Goal: Task Accomplishment & Management: Manage account settings

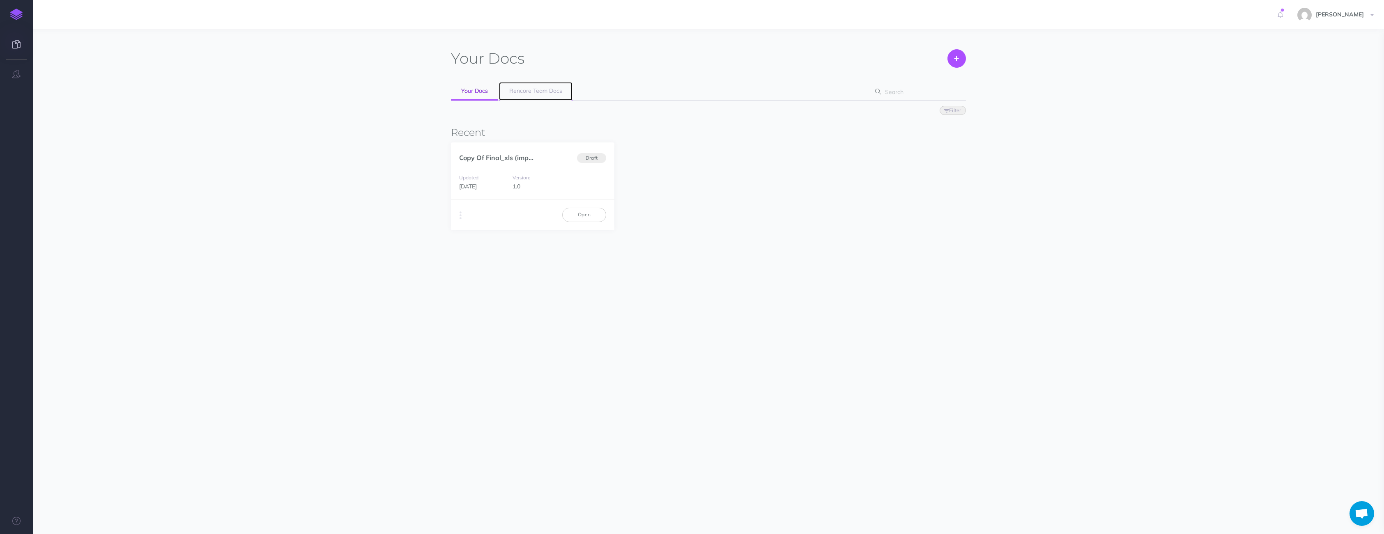
click at [538, 89] on span "Rencore Team Docs" at bounding box center [535, 90] width 53 height 7
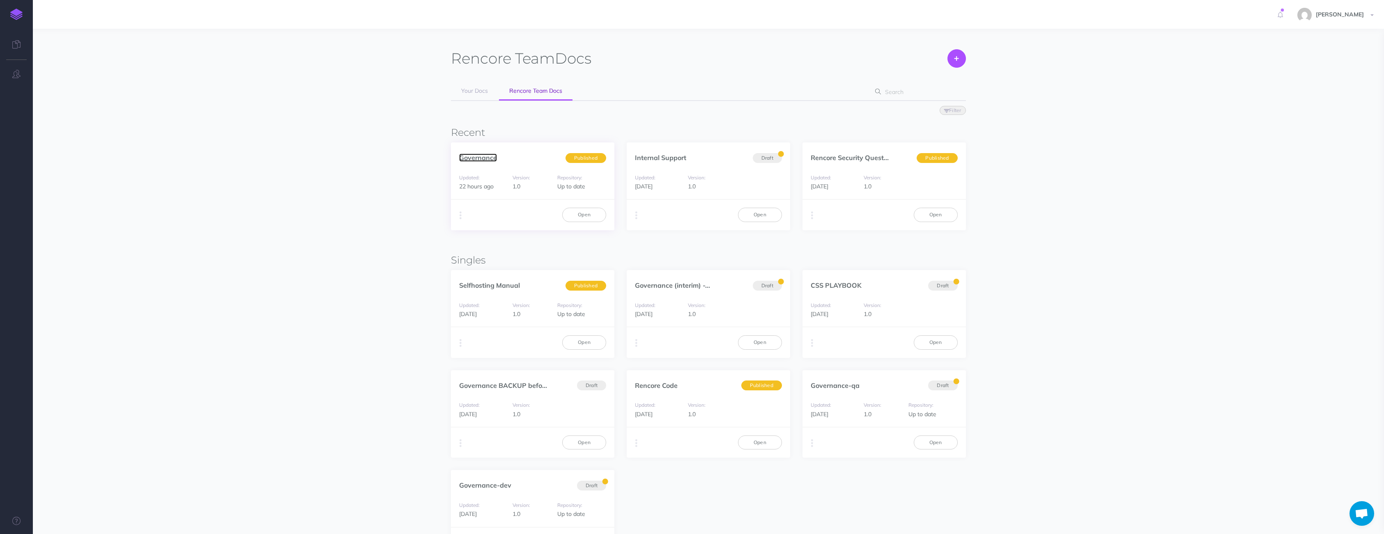
click at [481, 159] on link "Governance" at bounding box center [478, 158] width 38 height 8
click at [586, 210] on link "Open" at bounding box center [584, 215] width 44 height 14
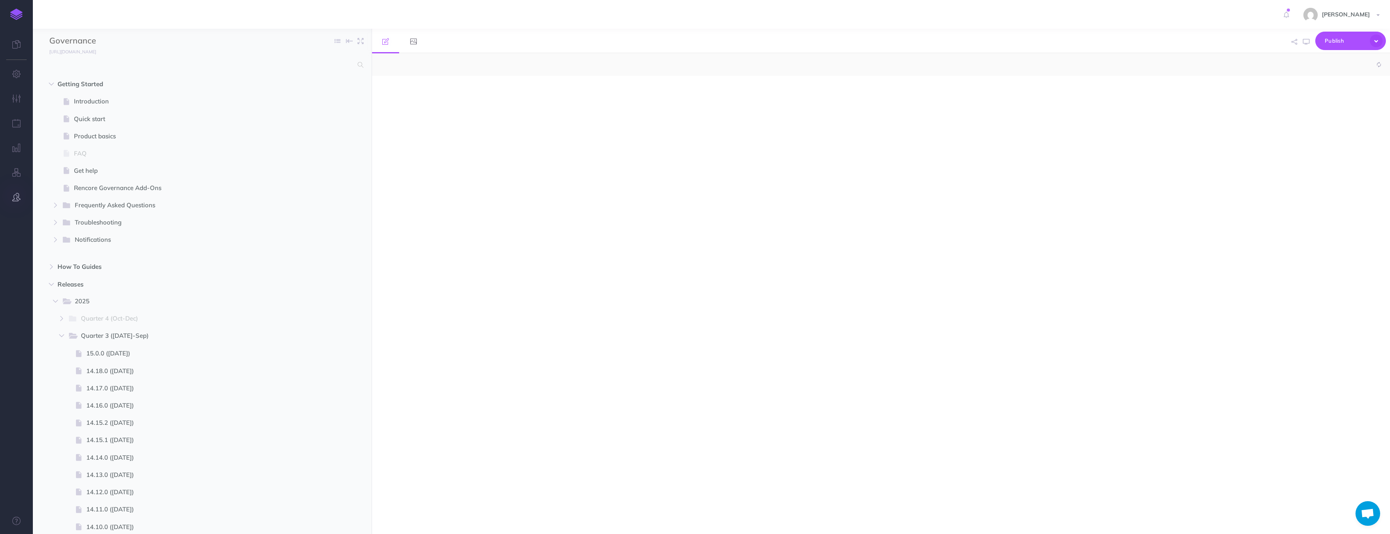
select select "null"
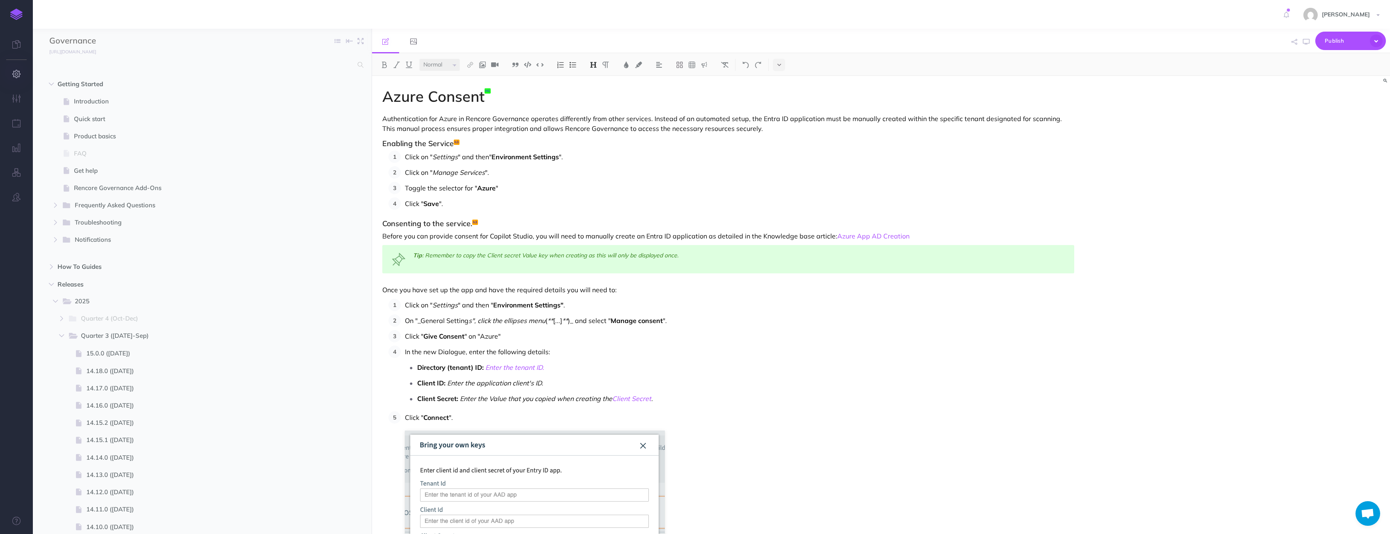
click at [14, 77] on icon "button" at bounding box center [16, 74] width 9 height 8
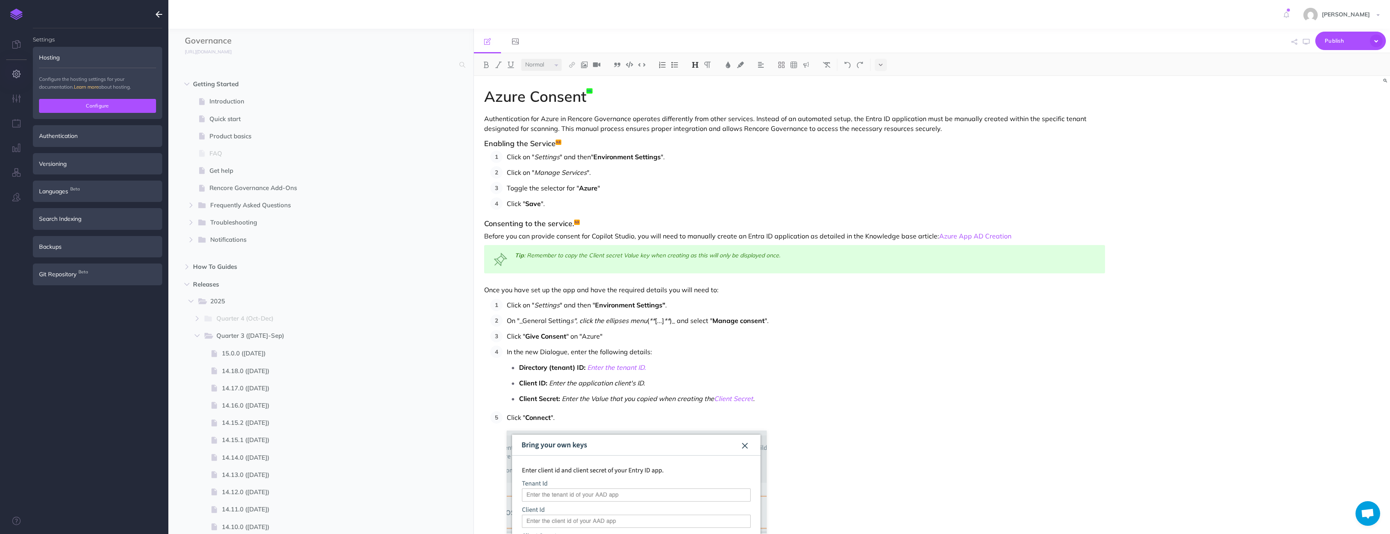
click at [77, 106] on button "Configure" at bounding box center [97, 106] width 117 height 14
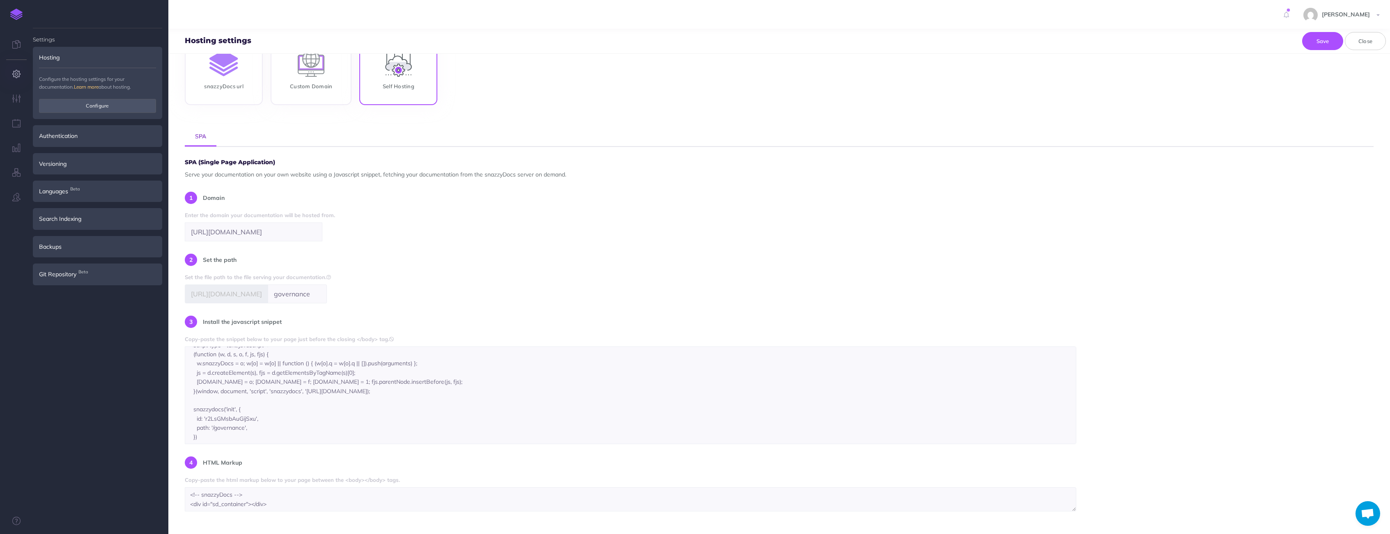
scroll to position [28, 0]
click at [19, 101] on icon "button" at bounding box center [16, 98] width 9 height 8
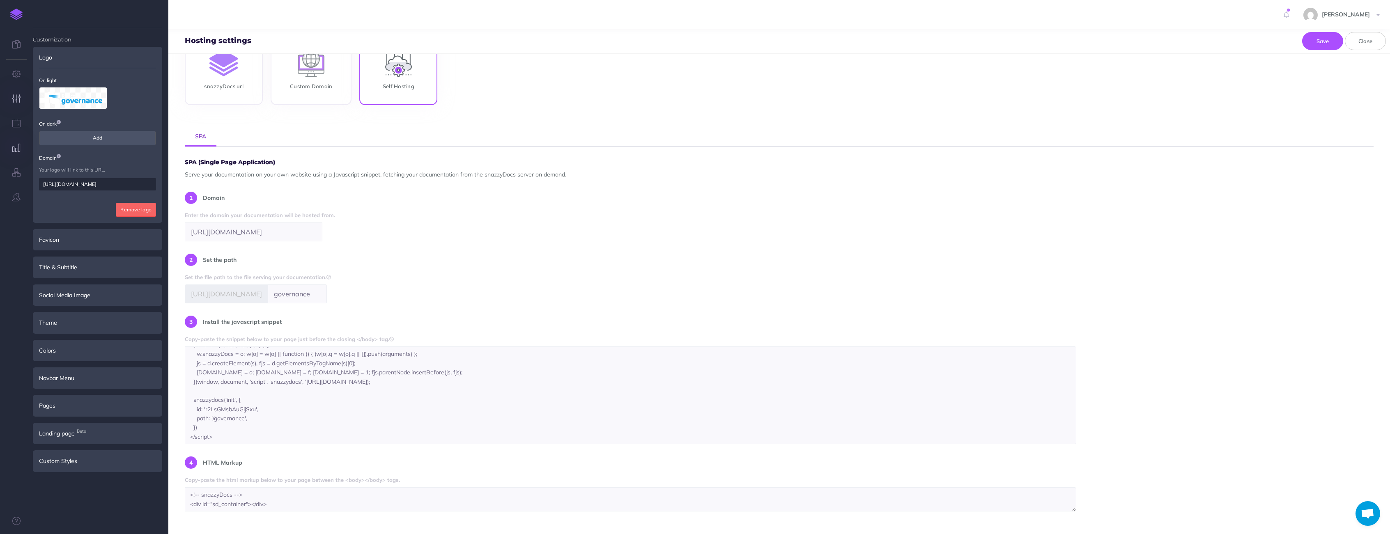
click at [21, 138] on button "button" at bounding box center [16, 148] width 33 height 25
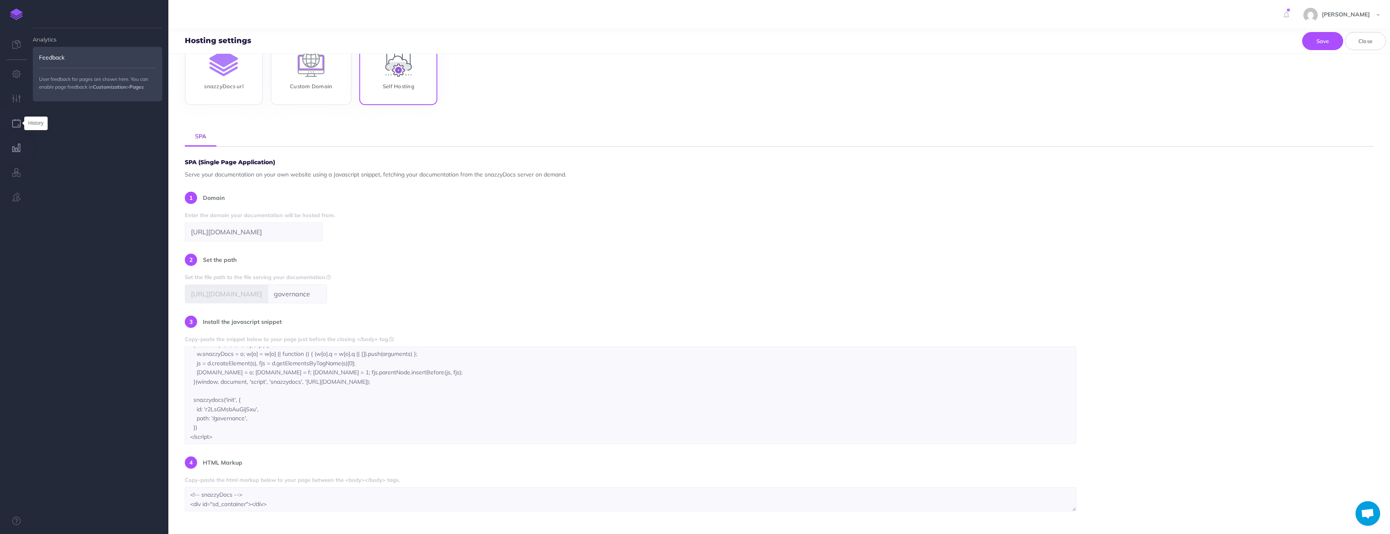
click at [14, 119] on icon "button" at bounding box center [16, 123] width 9 height 8
click at [14, 147] on icon "button" at bounding box center [16, 148] width 9 height 8
click at [11, 125] on button "button" at bounding box center [16, 123] width 33 height 25
click at [13, 96] on icon "button" at bounding box center [16, 98] width 9 height 8
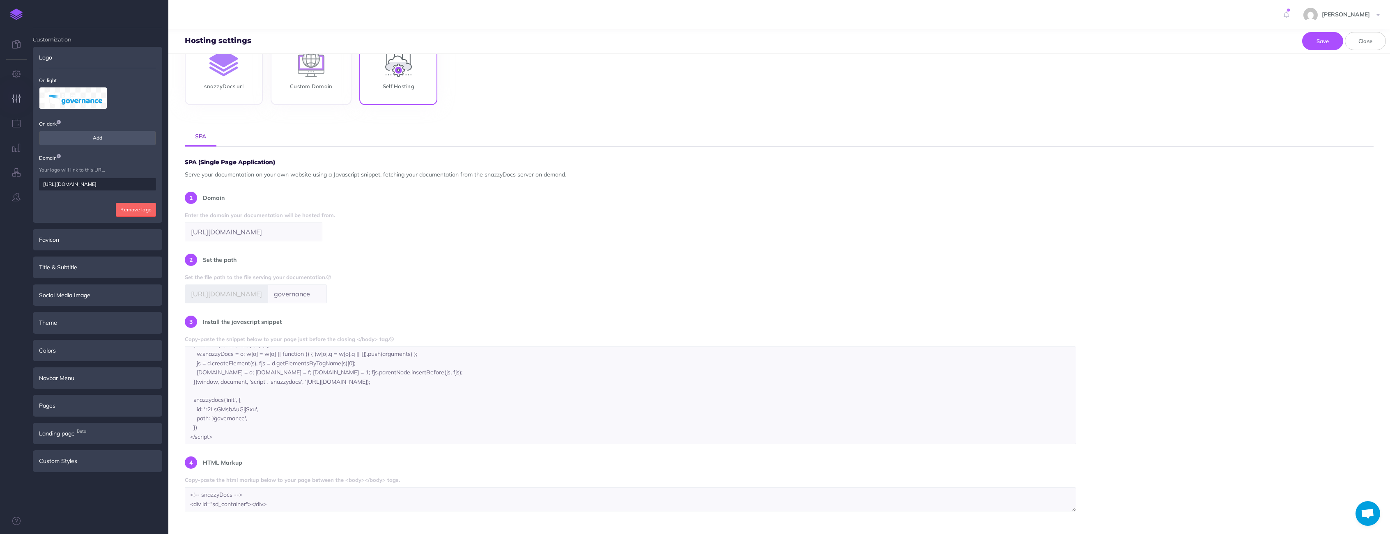
click at [67, 467] on div "Custom Styles" at bounding box center [97, 460] width 129 height 21
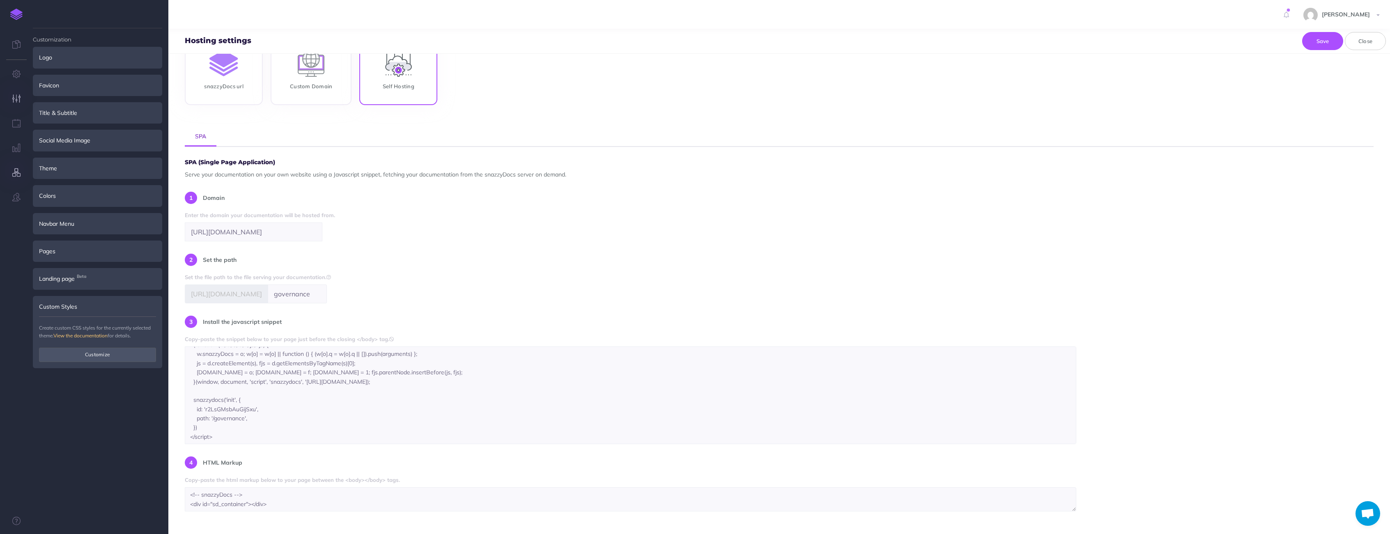
click at [13, 176] on icon "button" at bounding box center [16, 172] width 9 height 8
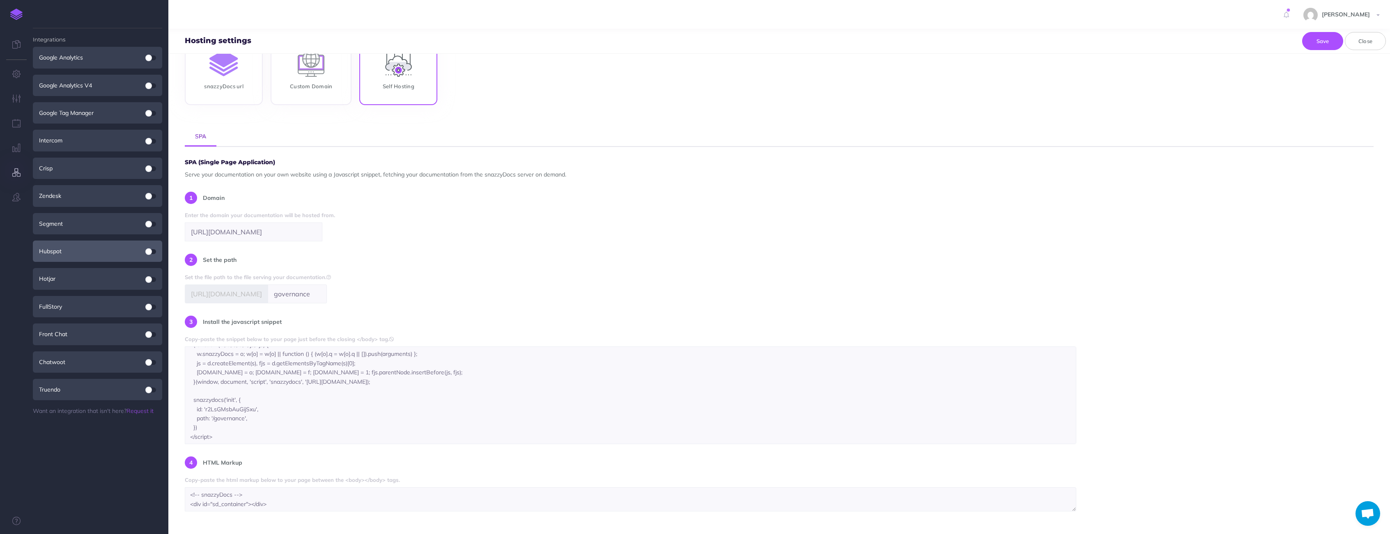
click at [142, 251] on div "Hubspot" at bounding box center [97, 251] width 129 height 21
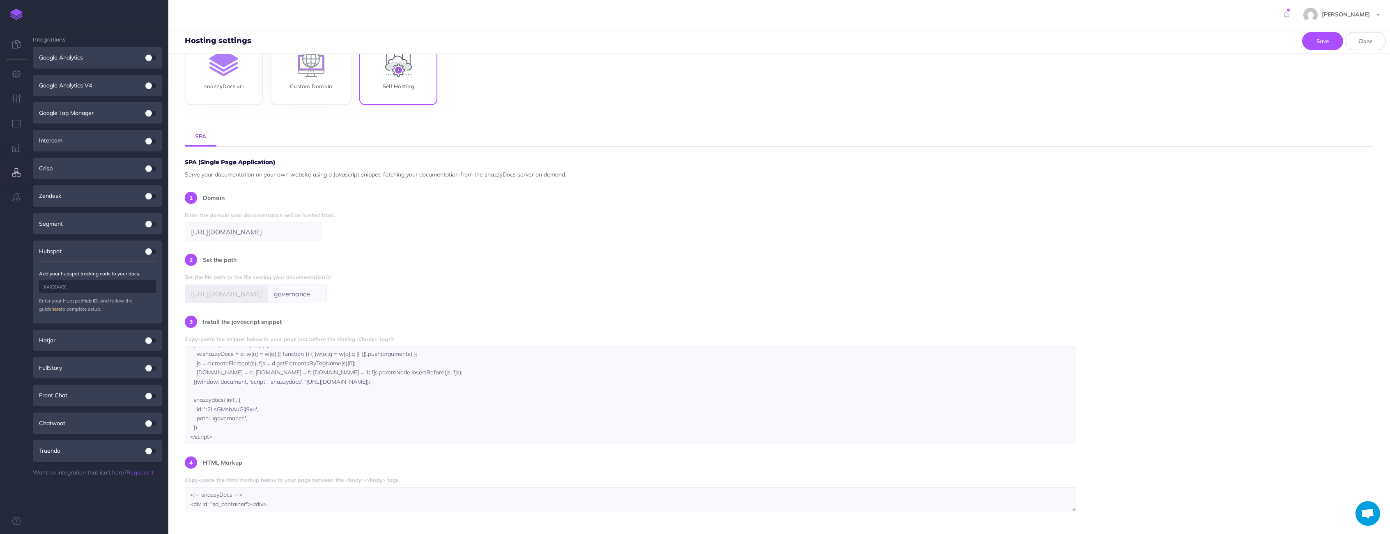
click at [147, 251] on span at bounding box center [148, 251] width 7 height 7
click at [147, 252] on span at bounding box center [148, 251] width 7 height 7
click at [75, 67] on div "Google Analytics" at bounding box center [97, 57] width 129 height 21
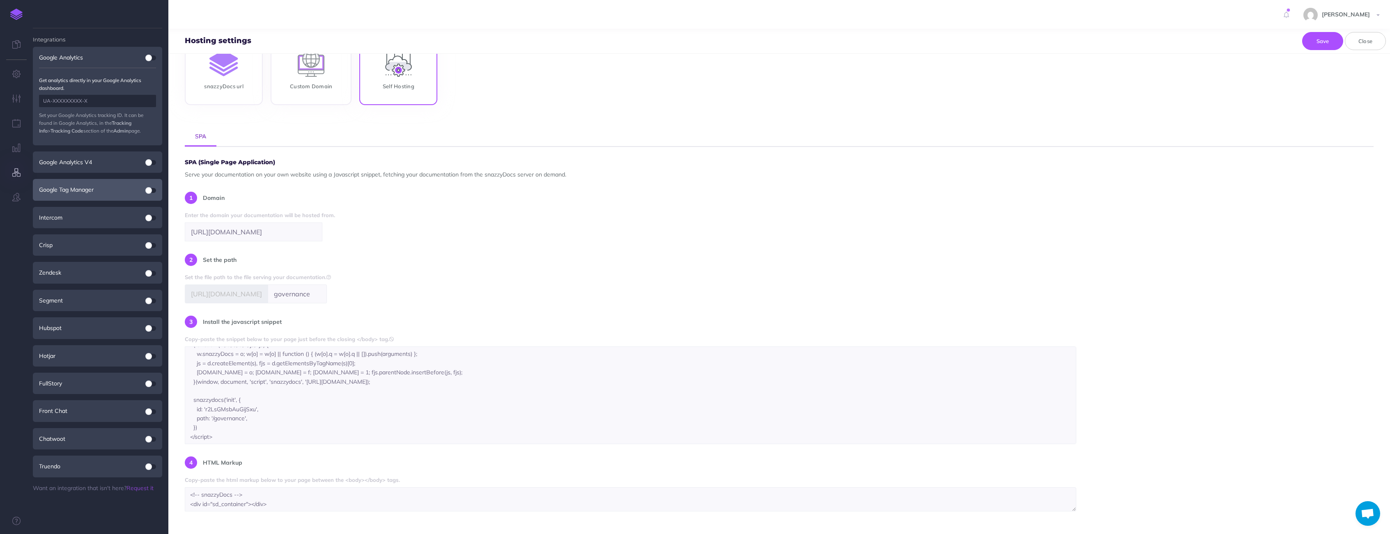
click at [76, 185] on div "Google Tag Manager" at bounding box center [97, 189] width 129 height 21
click at [14, 75] on icon "button" at bounding box center [16, 74] width 9 height 8
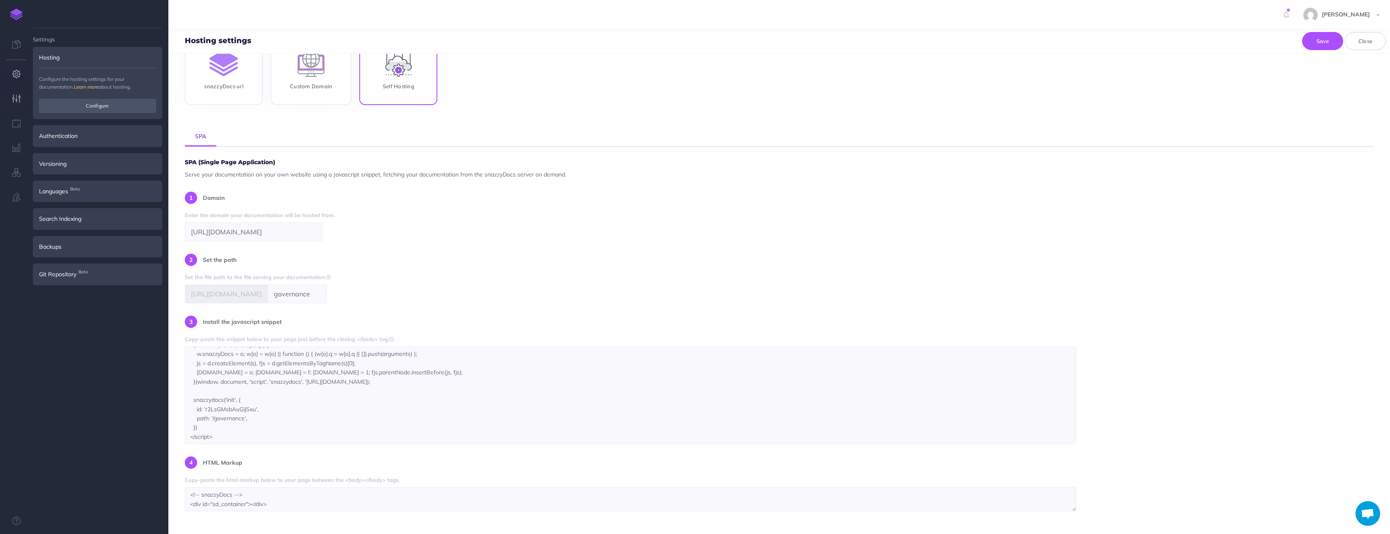
click at [15, 94] on button "button" at bounding box center [16, 99] width 33 height 25
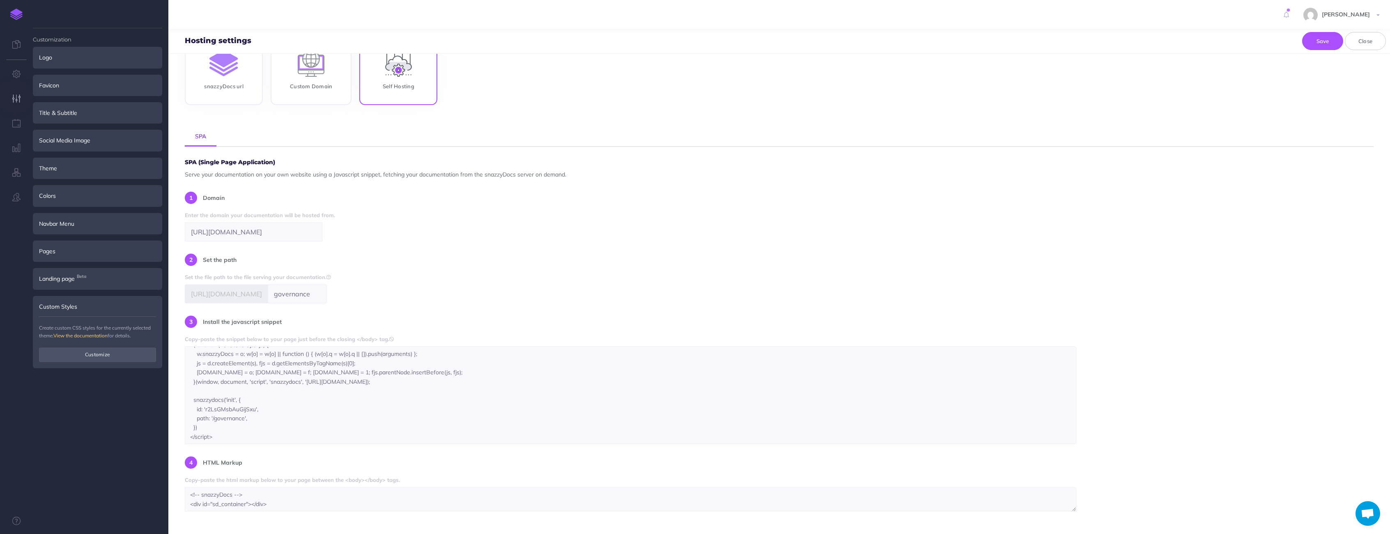
click at [57, 308] on div "Custom Styles" at bounding box center [97, 306] width 129 height 21
click at [89, 352] on button "Customize" at bounding box center [97, 355] width 117 height 14
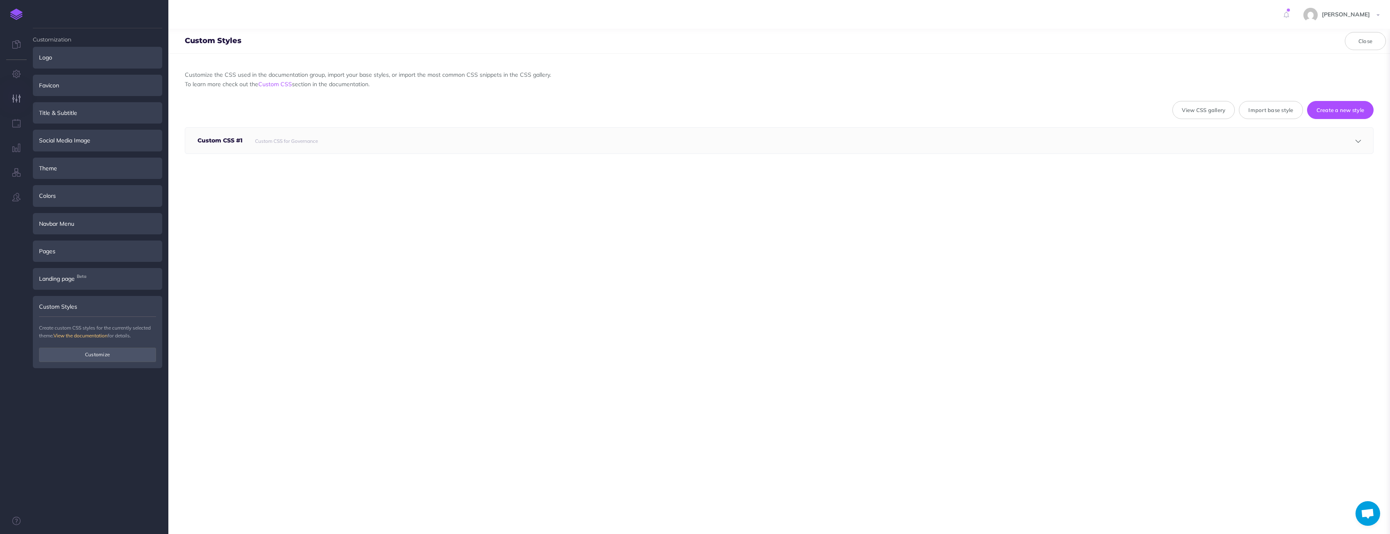
click at [273, 142] on small "Custom CSS for Governance" at bounding box center [286, 141] width 63 height 6
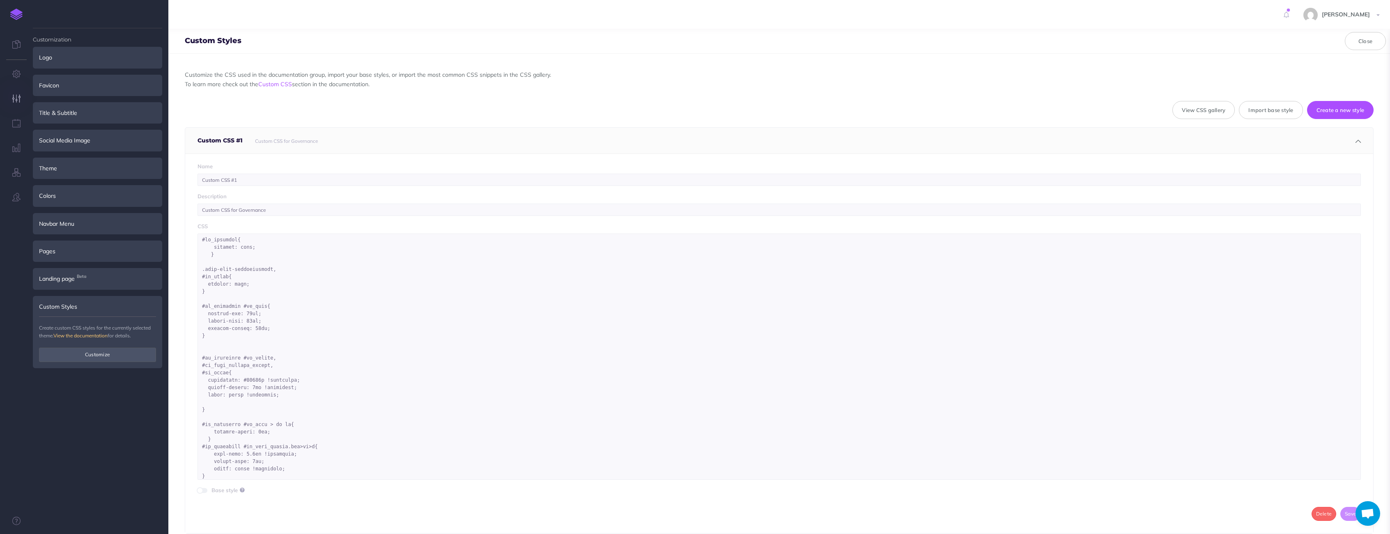
click at [234, 140] on h5 "Custom CSS #1" at bounding box center [222, 141] width 49 height 26
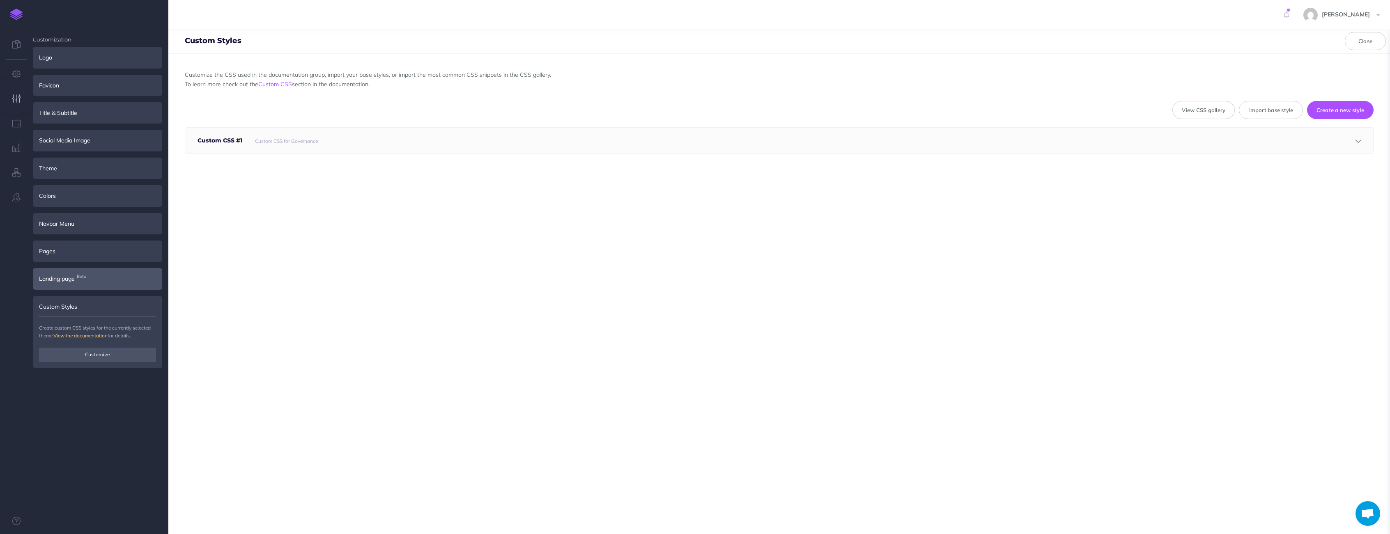
click at [67, 276] on span "Landing page Beta" at bounding box center [57, 278] width 36 height 9
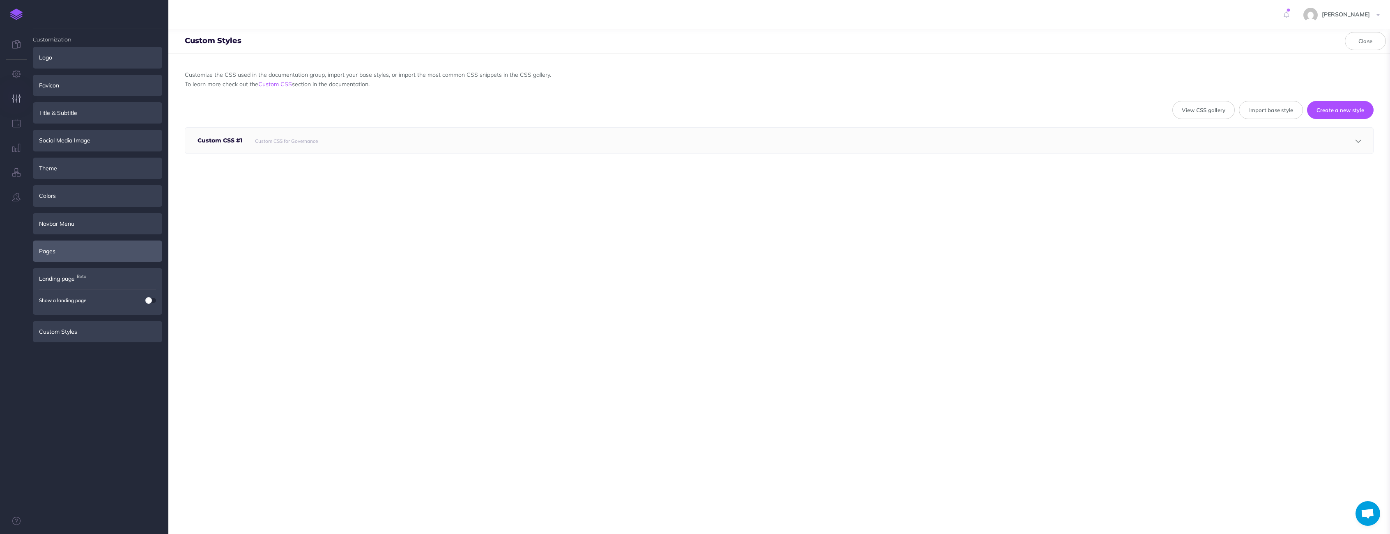
click at [57, 259] on div "Pages" at bounding box center [97, 251] width 129 height 21
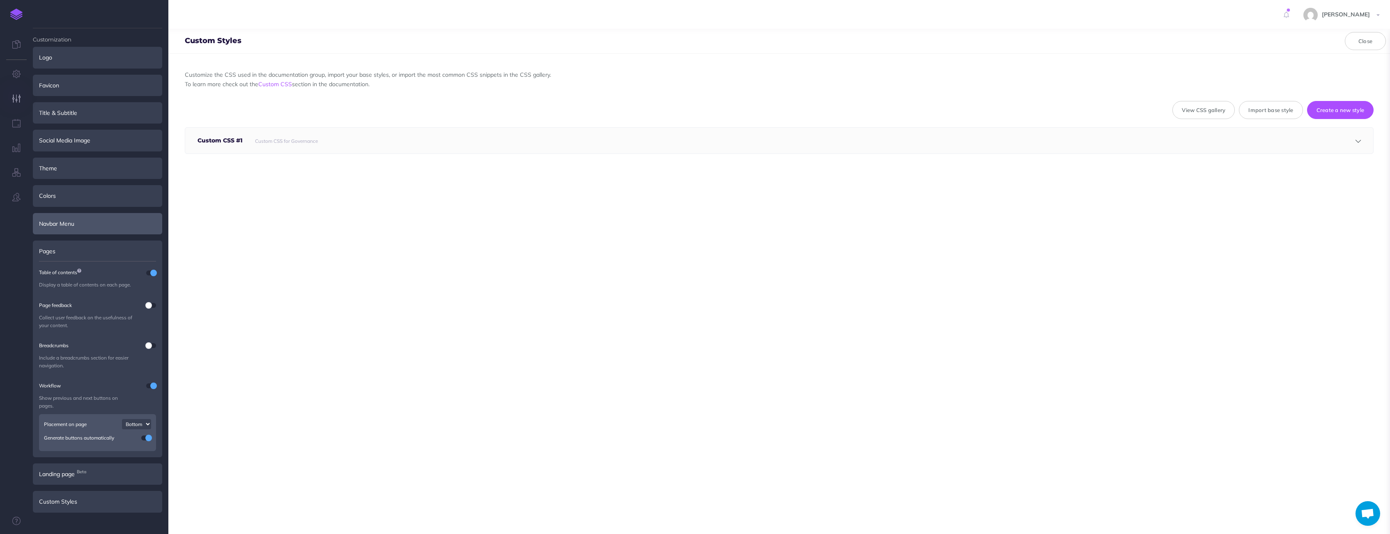
click at [65, 224] on div "Navbar Menu" at bounding box center [97, 223] width 129 height 21
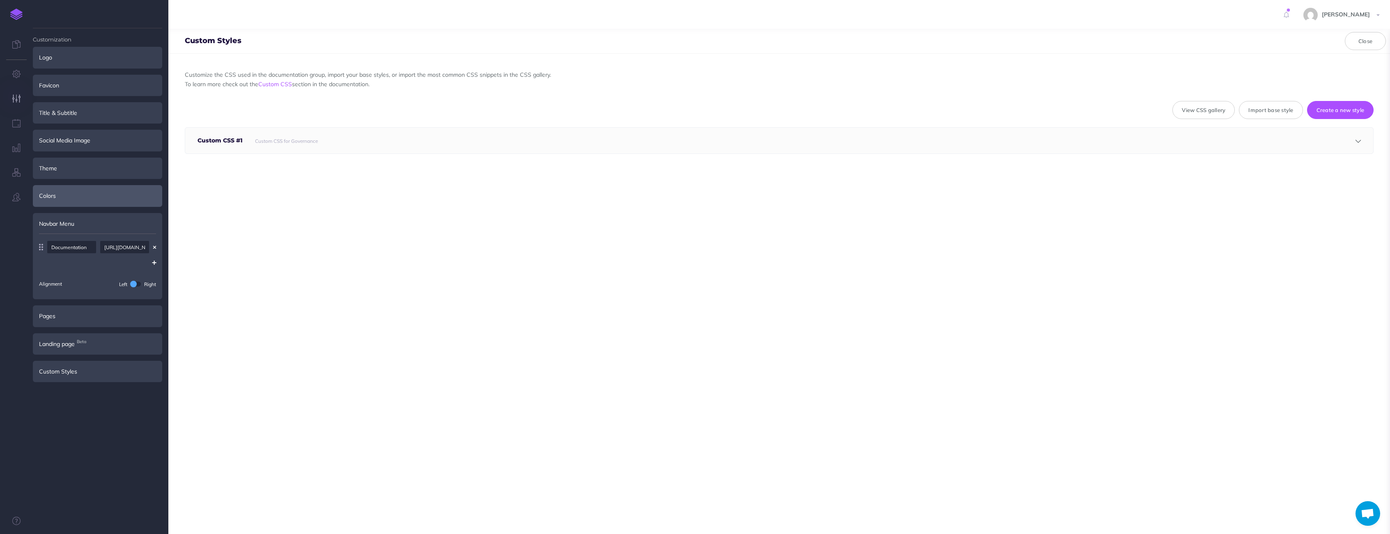
click at [52, 189] on div "Colors" at bounding box center [97, 195] width 129 height 21
click at [53, 170] on div "Theme" at bounding box center [97, 168] width 129 height 21
click at [58, 131] on div "Social Media Image" at bounding box center [97, 140] width 129 height 21
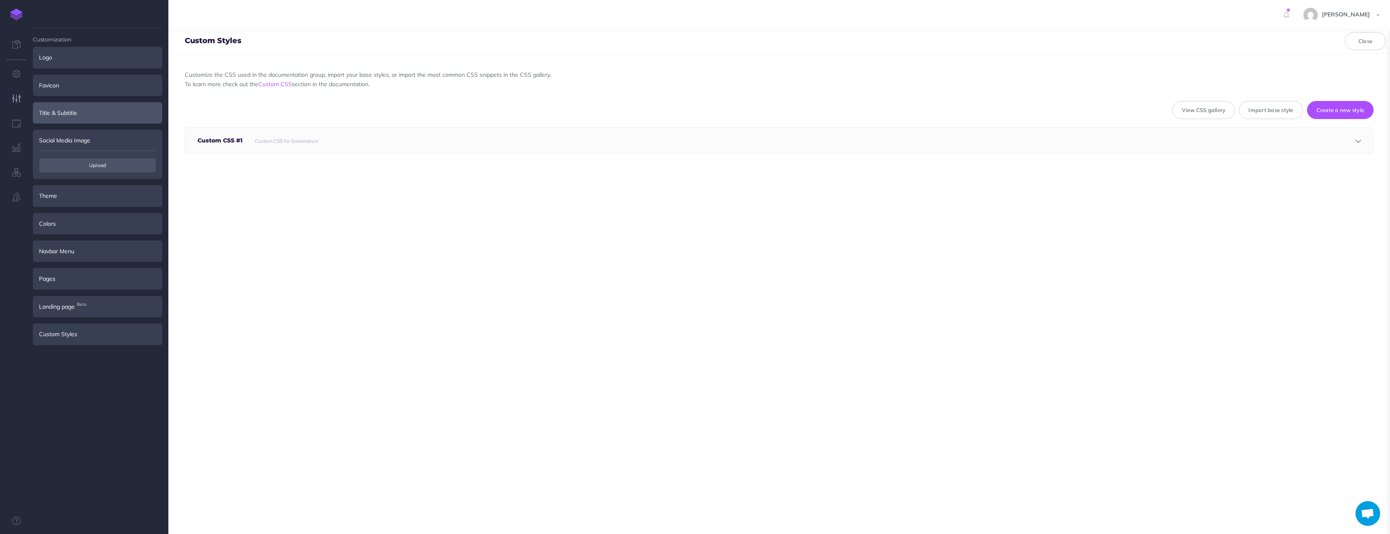
click at [53, 110] on div "Title & Subtitle" at bounding box center [97, 112] width 129 height 21
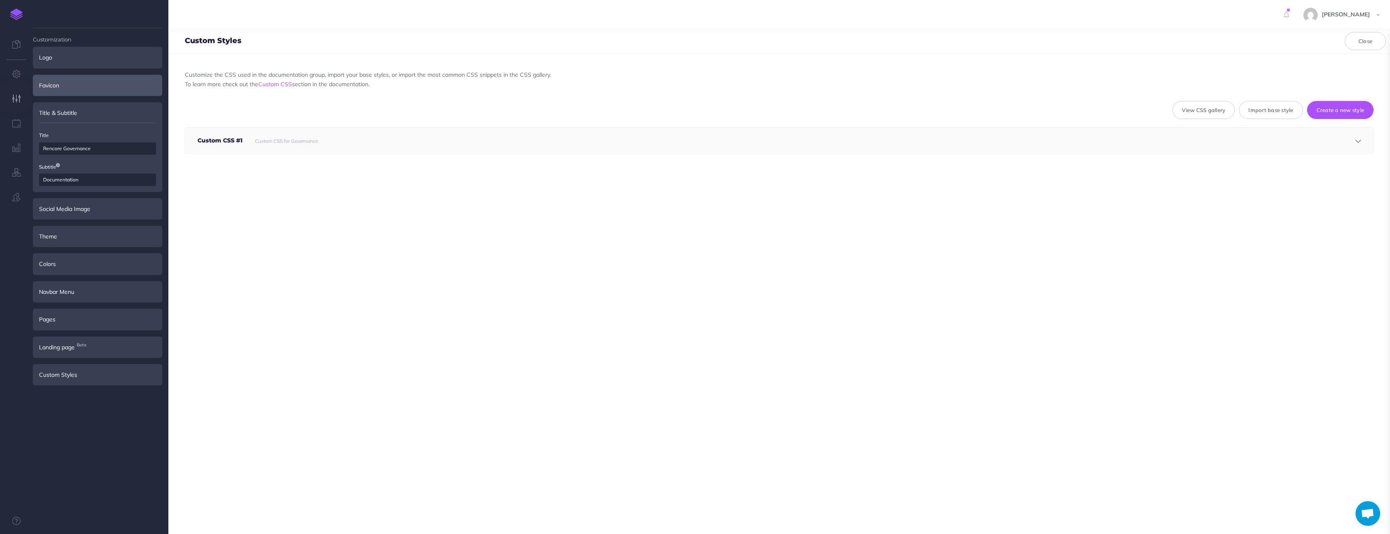
click at [55, 95] on div "Favicon" at bounding box center [97, 85] width 129 height 21
click at [51, 58] on div "Logo" at bounding box center [97, 57] width 129 height 21
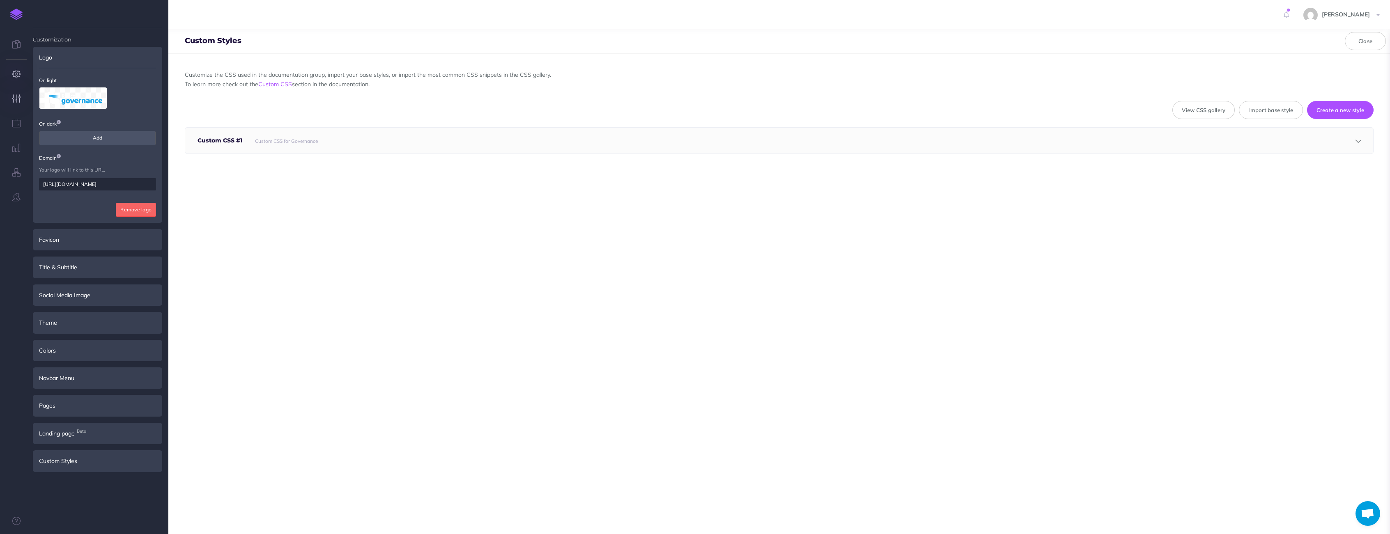
click at [11, 74] on button "button" at bounding box center [16, 74] width 33 height 25
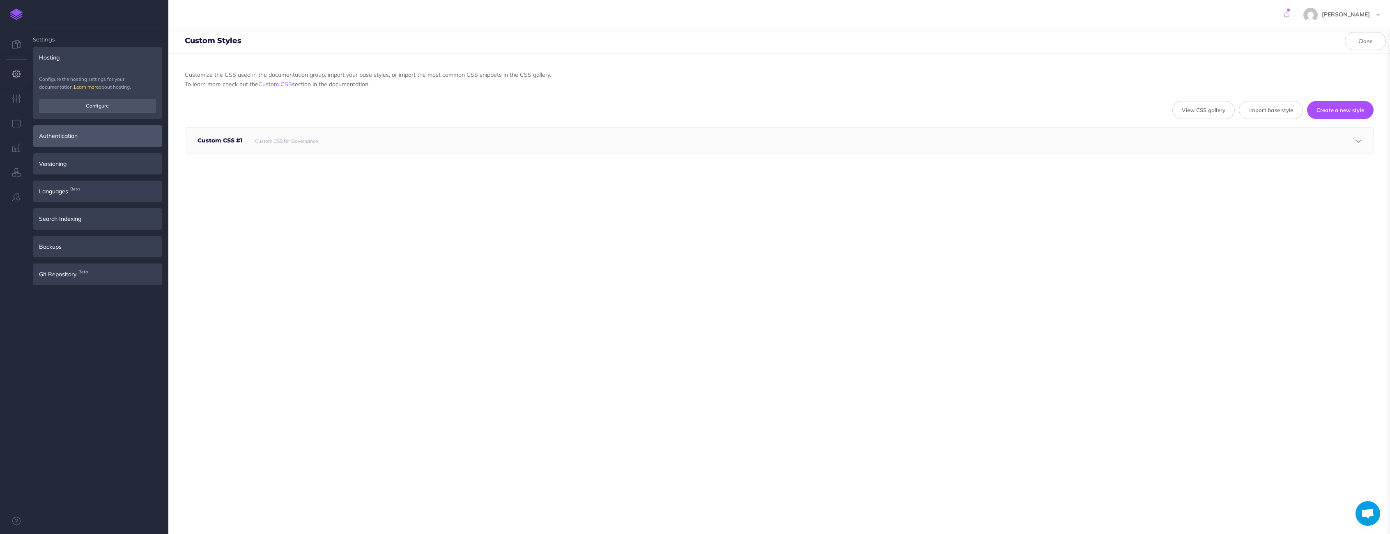
click at [80, 133] on div "Authentication" at bounding box center [97, 135] width 129 height 21
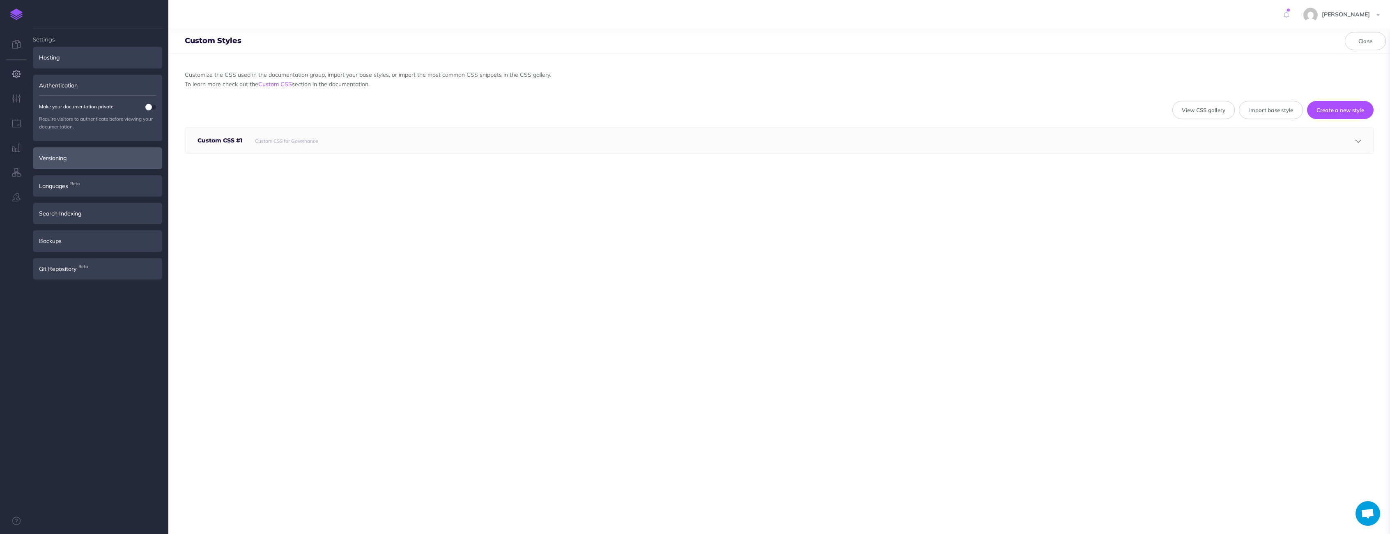
click at [43, 162] on div "Versioning" at bounding box center [97, 157] width 129 height 21
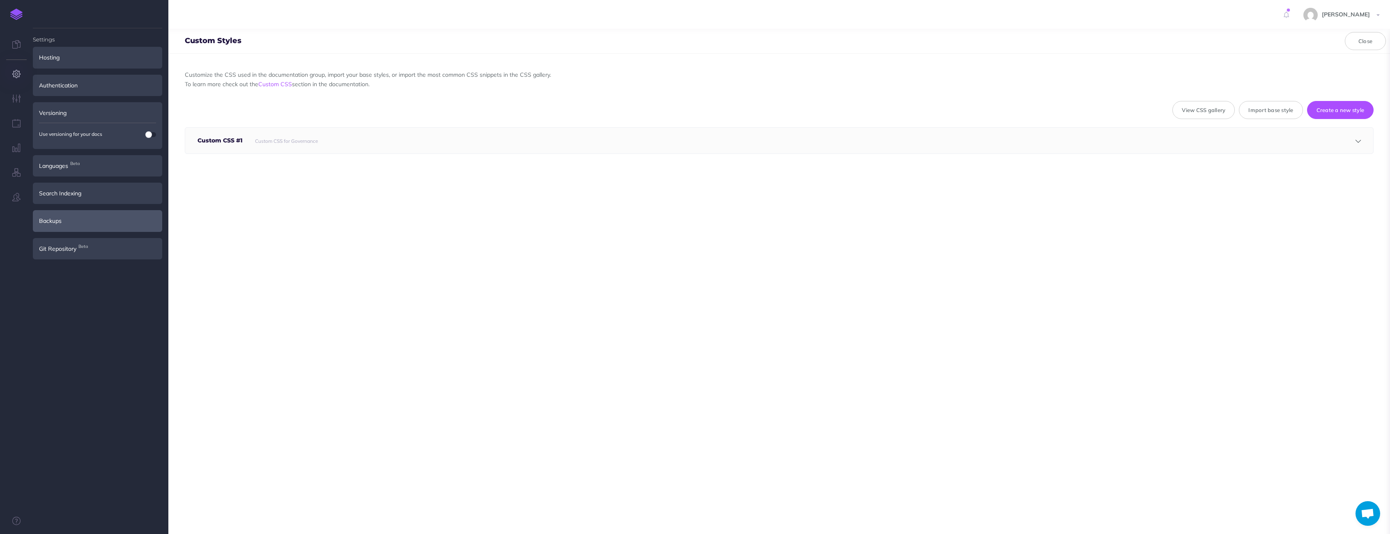
click at [51, 216] on div "Backups" at bounding box center [97, 220] width 129 height 21
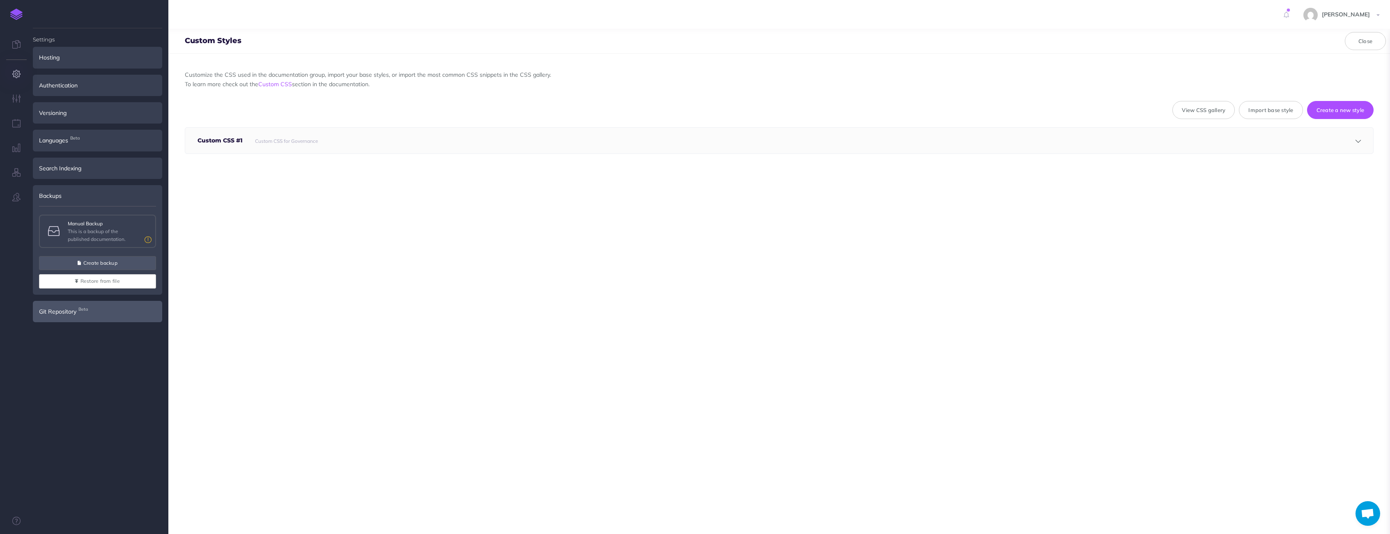
click at [59, 313] on span "Git Repository Beta" at bounding box center [57, 311] width 37 height 9
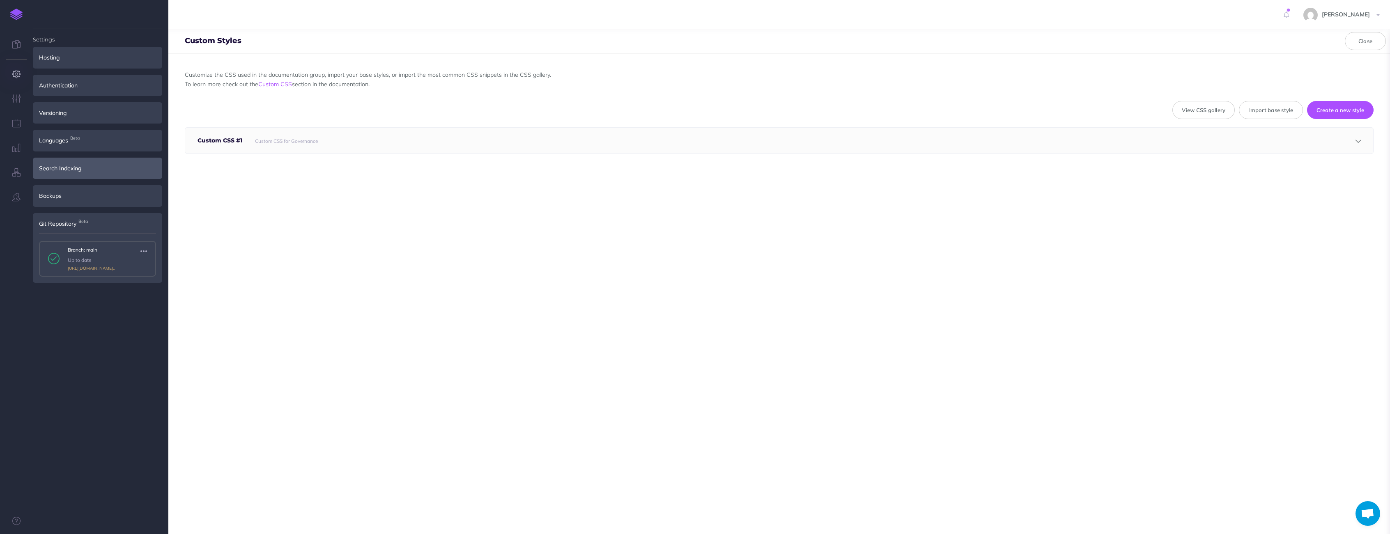
click at [41, 170] on div "Search Indexing" at bounding box center [97, 168] width 129 height 21
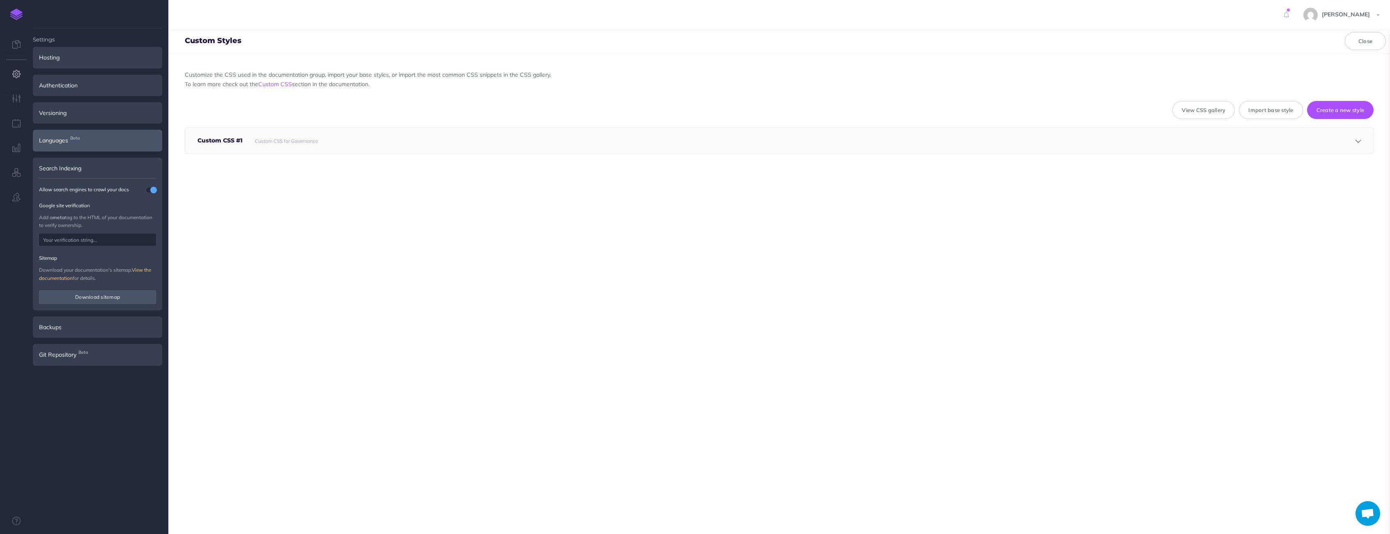
click at [51, 143] on span "Languages Beta" at bounding box center [53, 140] width 29 height 9
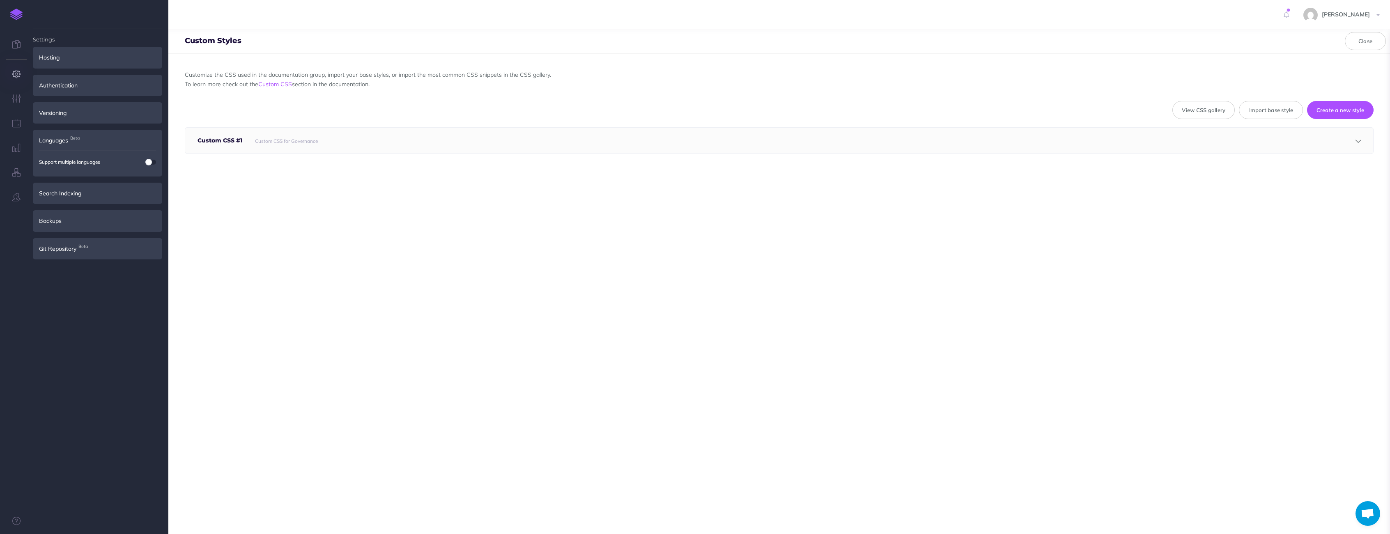
click at [12, 74] on icon "button" at bounding box center [16, 74] width 9 height 8
click at [16, 75] on icon "button" at bounding box center [16, 74] width 9 height 8
click at [50, 78] on div "Authentication" at bounding box center [97, 85] width 129 height 21
click at [14, 96] on icon "button" at bounding box center [16, 98] width 9 height 8
select select "bottom"
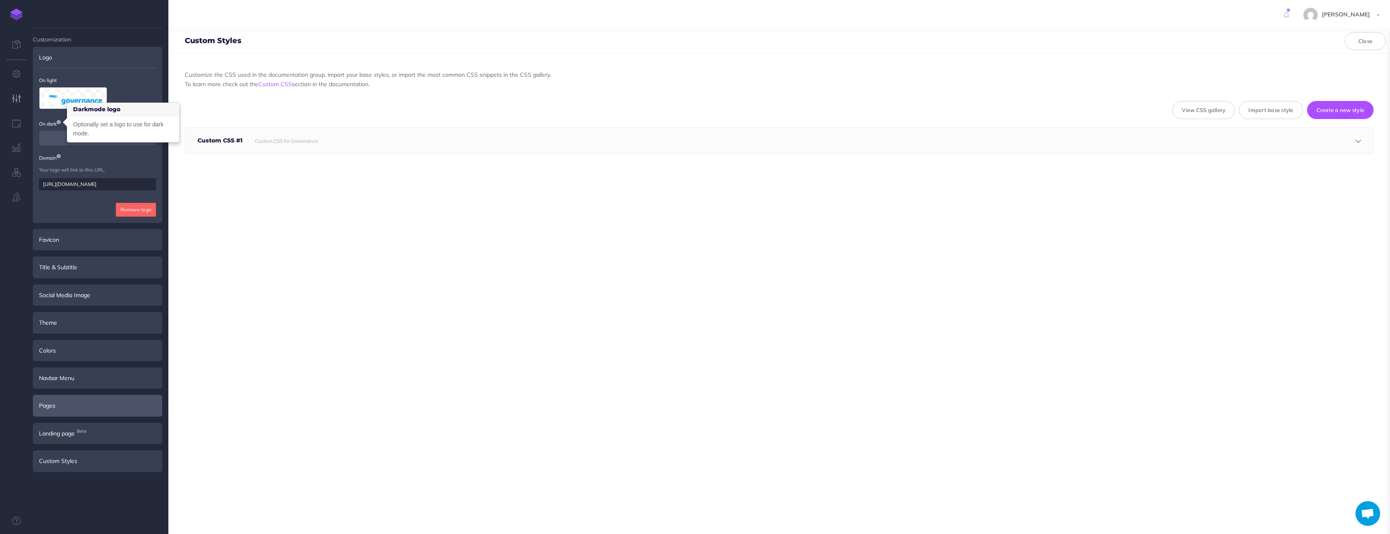
click at [61, 410] on div "Pages" at bounding box center [97, 405] width 129 height 21
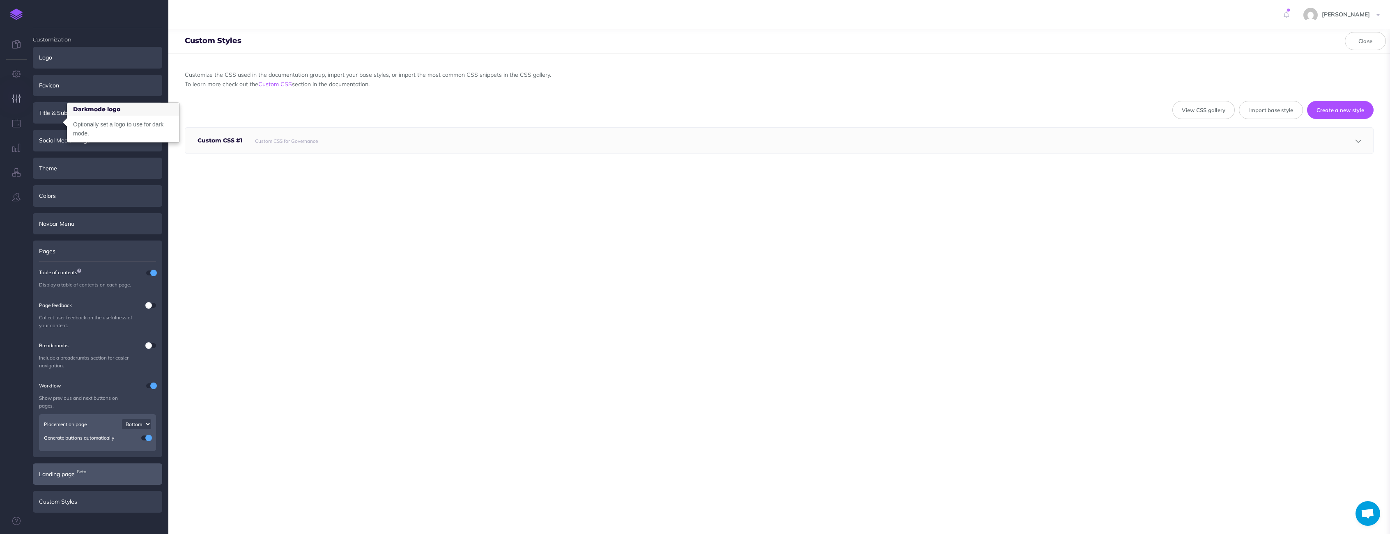
click at [73, 476] on span "Landing page Beta" at bounding box center [57, 474] width 36 height 9
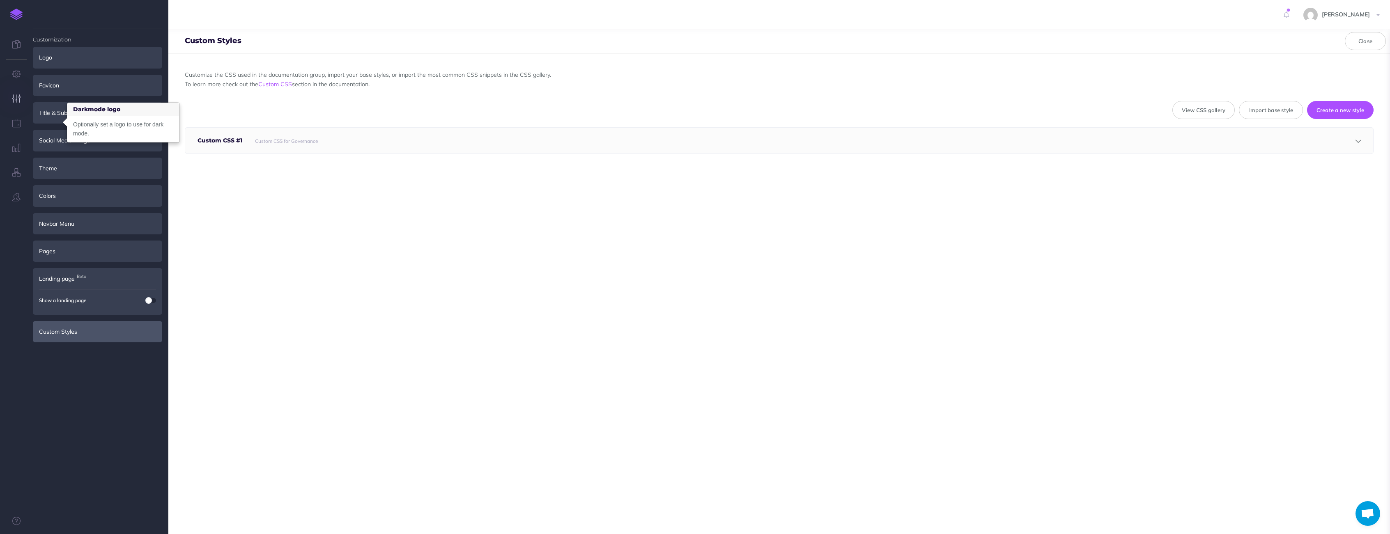
click at [80, 336] on div "Custom Styles" at bounding box center [97, 331] width 129 height 21
click at [68, 247] on div "Pages" at bounding box center [97, 251] width 129 height 21
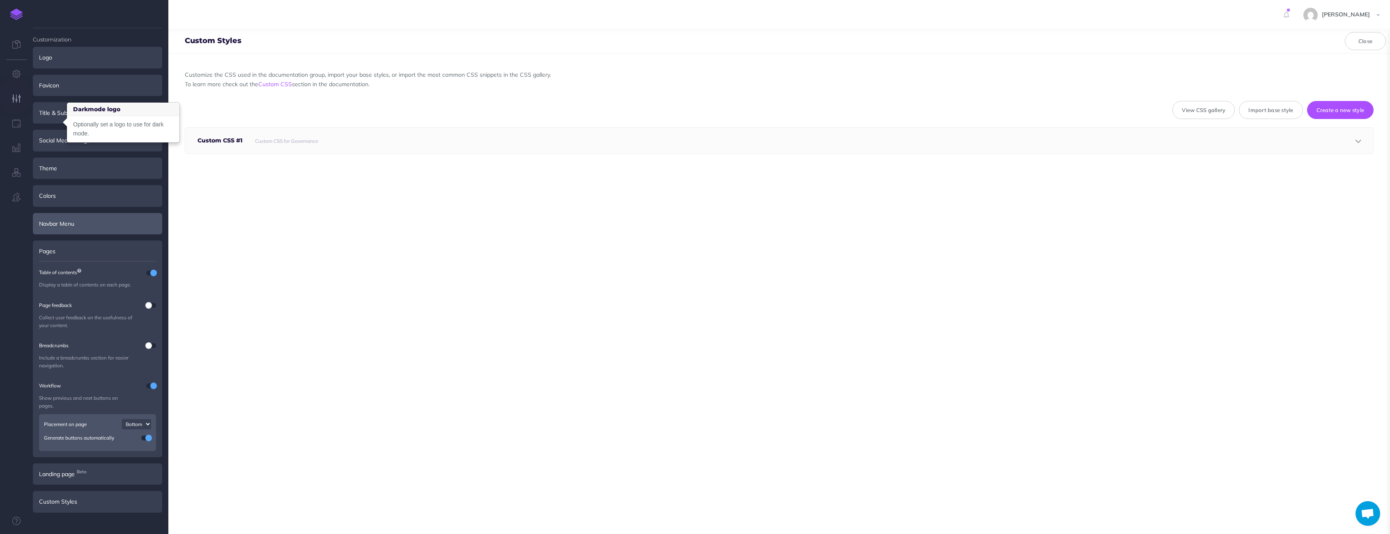
click at [62, 221] on div "Navbar Menu" at bounding box center [97, 223] width 129 height 21
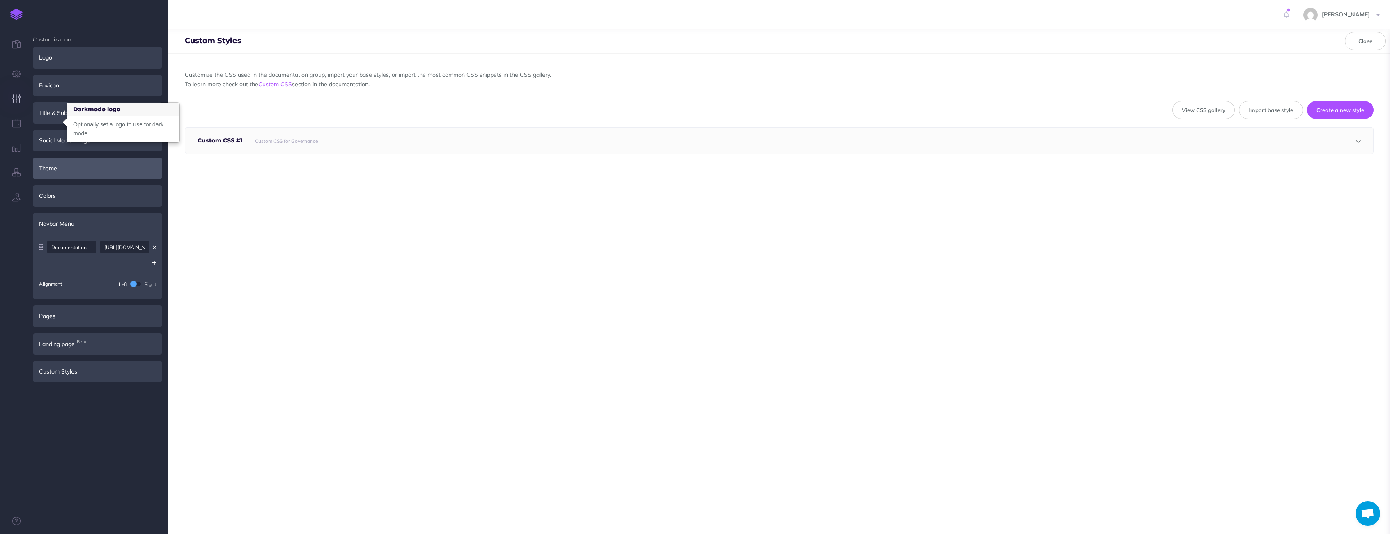
click at [43, 178] on div "Theme" at bounding box center [97, 168] width 129 height 21
click at [51, 139] on div "Social Media Image" at bounding box center [97, 140] width 129 height 21
click at [43, 118] on div "Title & Subtitle" at bounding box center [97, 112] width 129 height 21
click at [41, 88] on div "Favicon" at bounding box center [97, 85] width 129 height 21
click at [18, 48] on link at bounding box center [16, 45] width 33 height 25
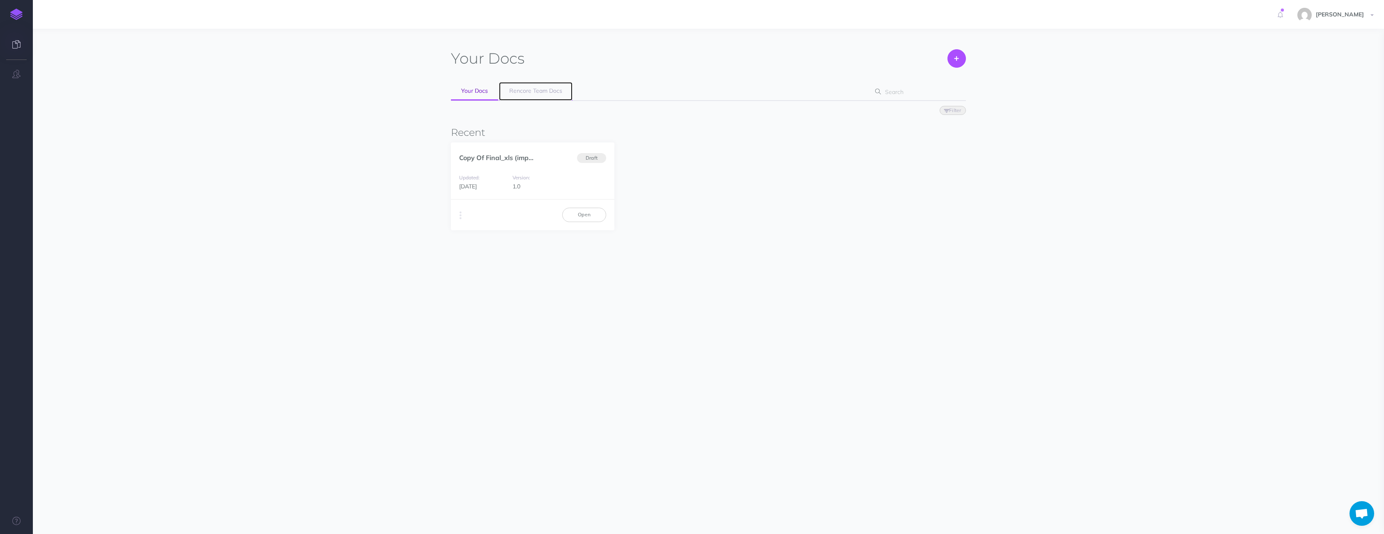
click at [521, 90] on span "Rencore Team Docs" at bounding box center [535, 90] width 53 height 7
click at [525, 85] on link "Rencore Team Docs" at bounding box center [535, 91] width 73 height 18
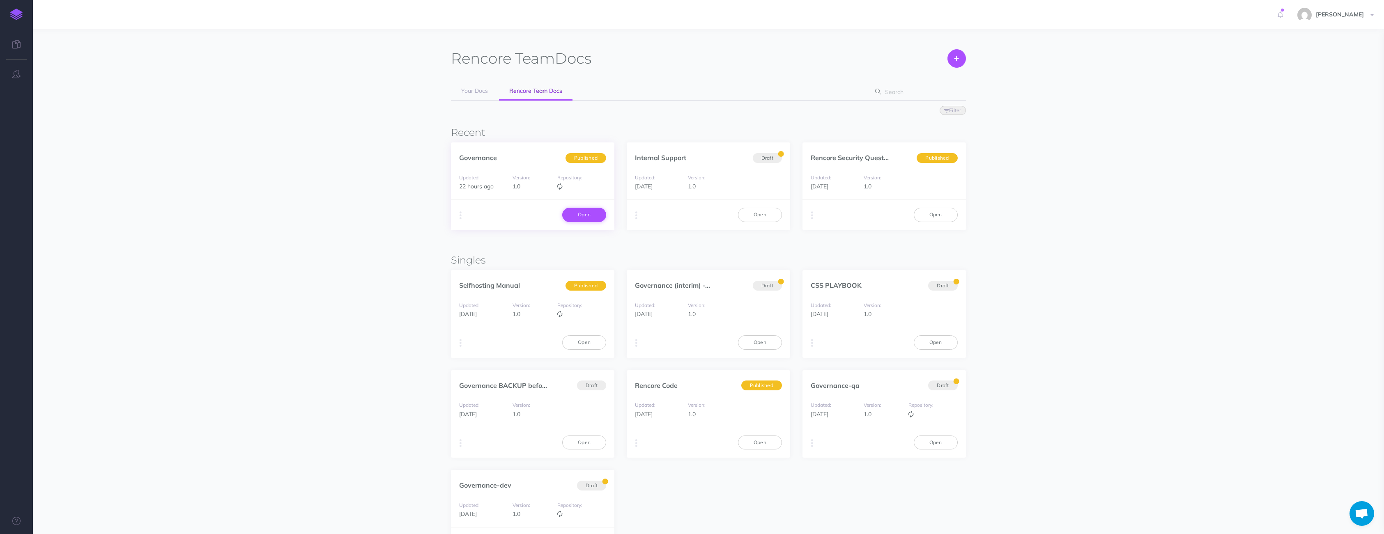
click at [579, 217] on link "Open" at bounding box center [584, 215] width 44 height 14
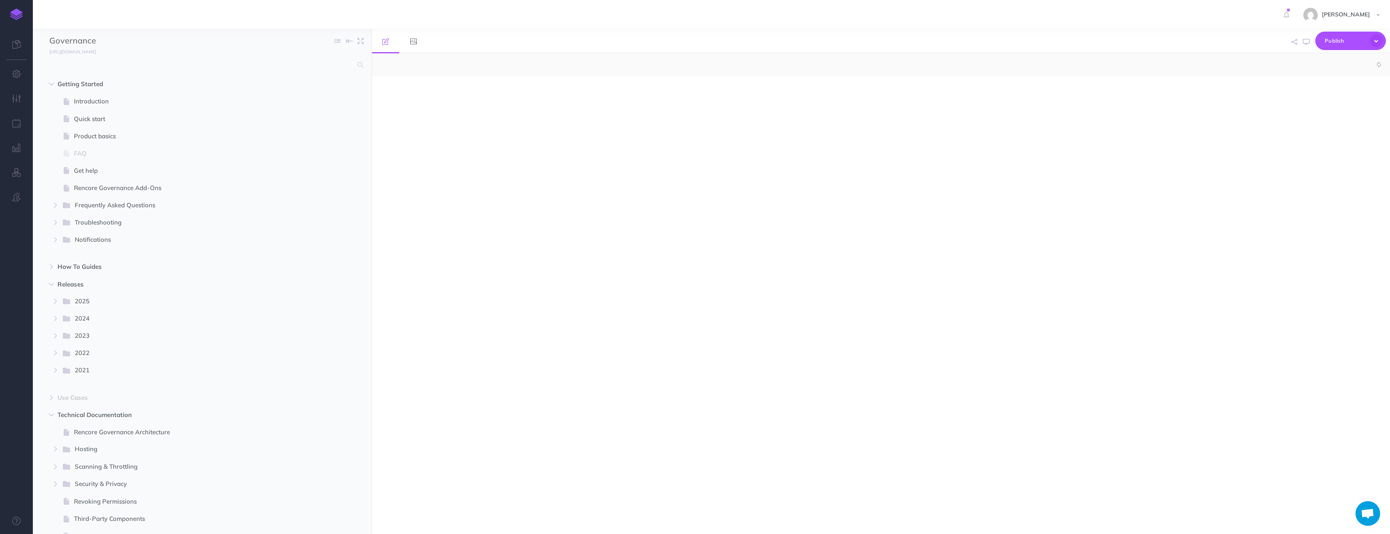
select select "null"
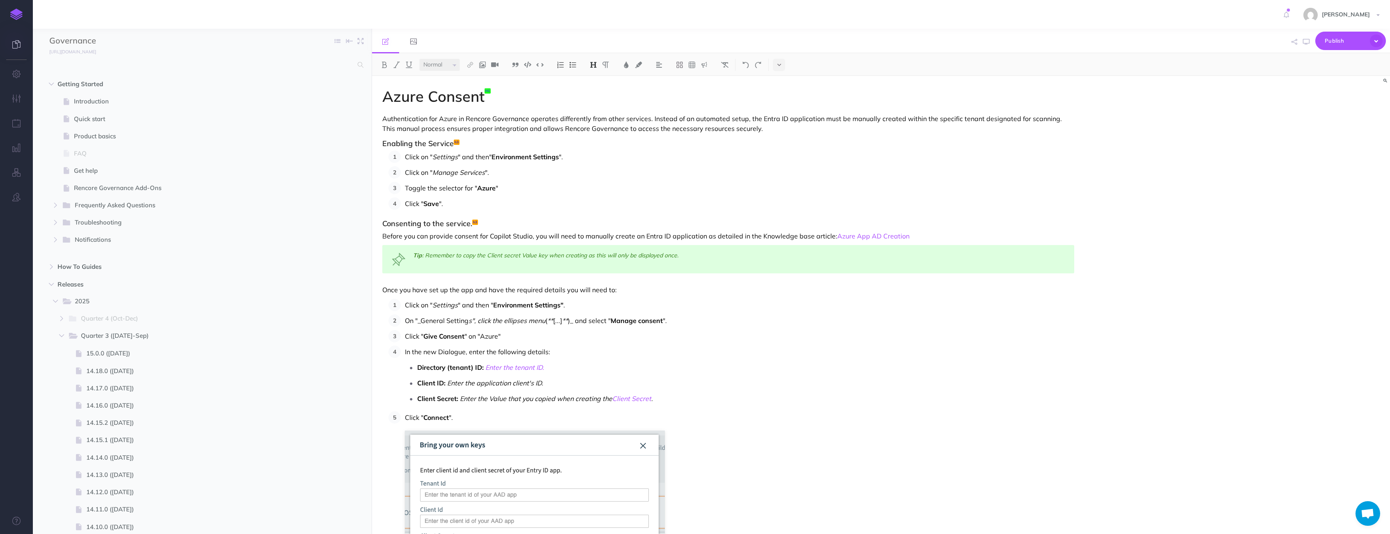
click at [24, 51] on link at bounding box center [16, 45] width 33 height 25
